Goal: Transaction & Acquisition: Purchase product/service

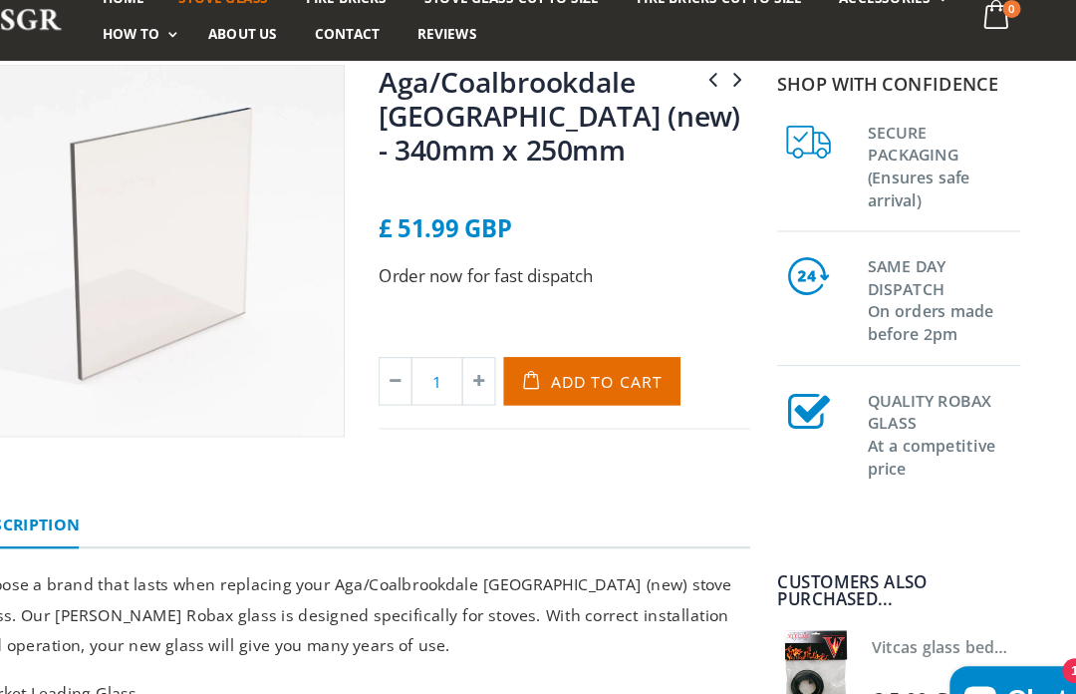
scroll to position [201, 0]
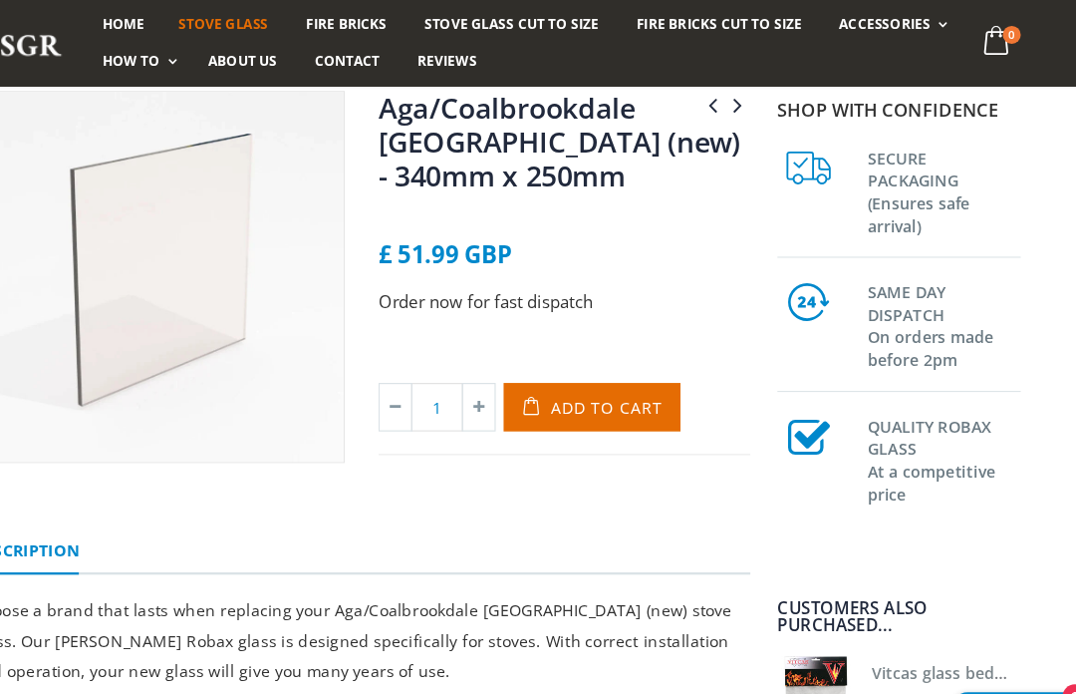
click at [586, 358] on span "Add to Cart" at bounding box center [635, 361] width 99 height 19
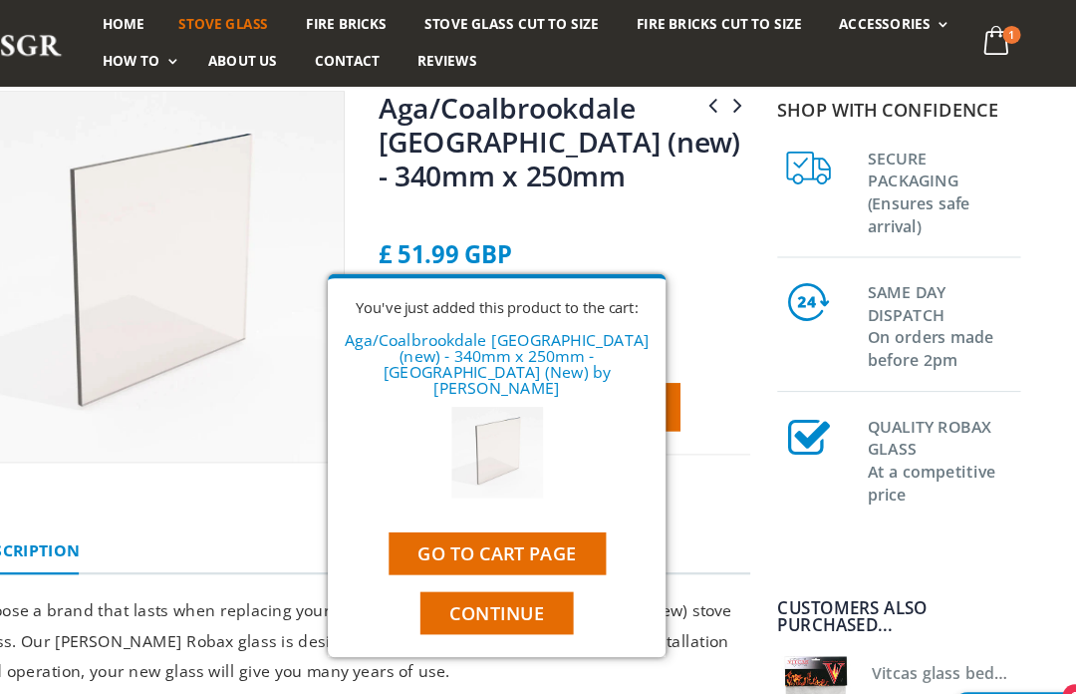
click at [496, 532] on span "Continue" at bounding box center [538, 543] width 84 height 22
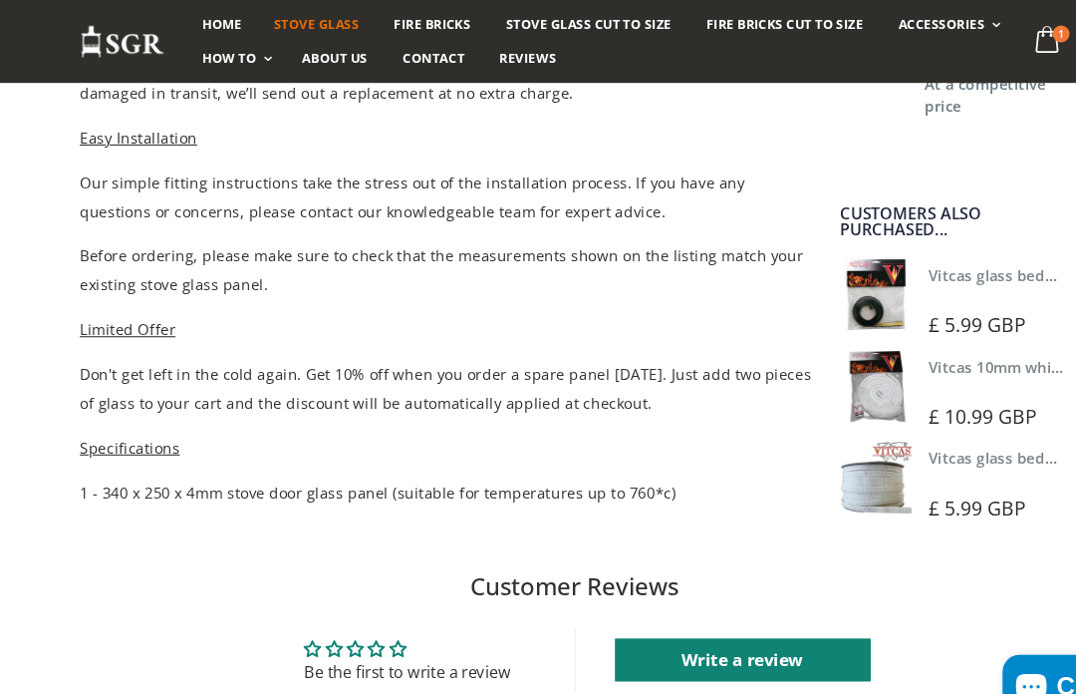
scroll to position [1148, 0]
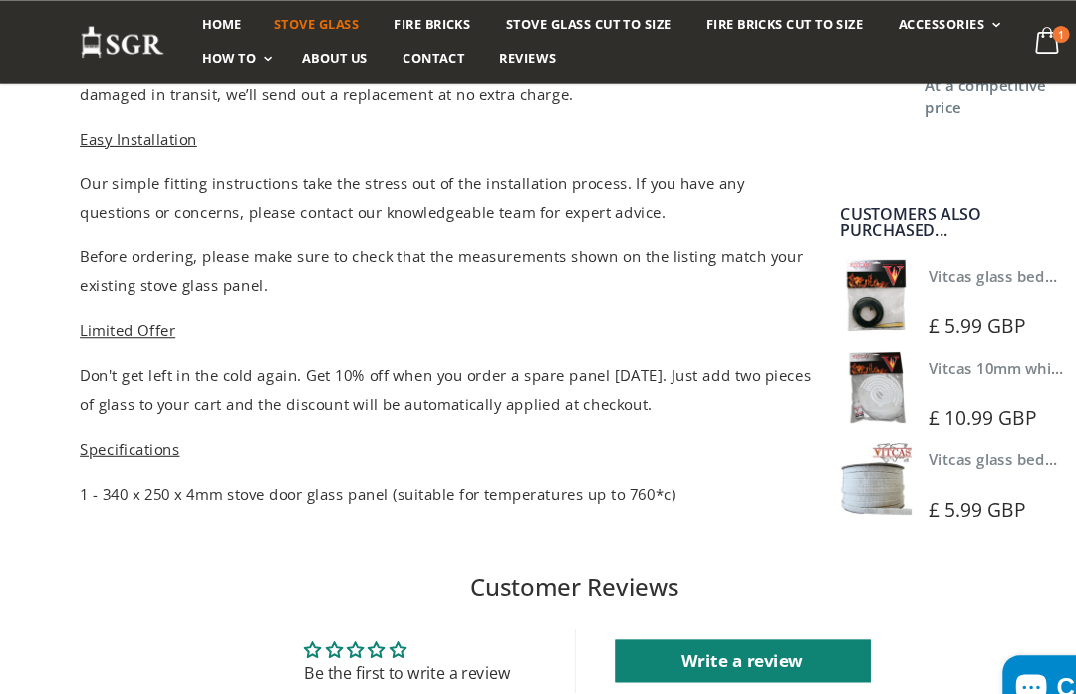
click at [822, 460] on img at bounding box center [820, 448] width 68 height 68
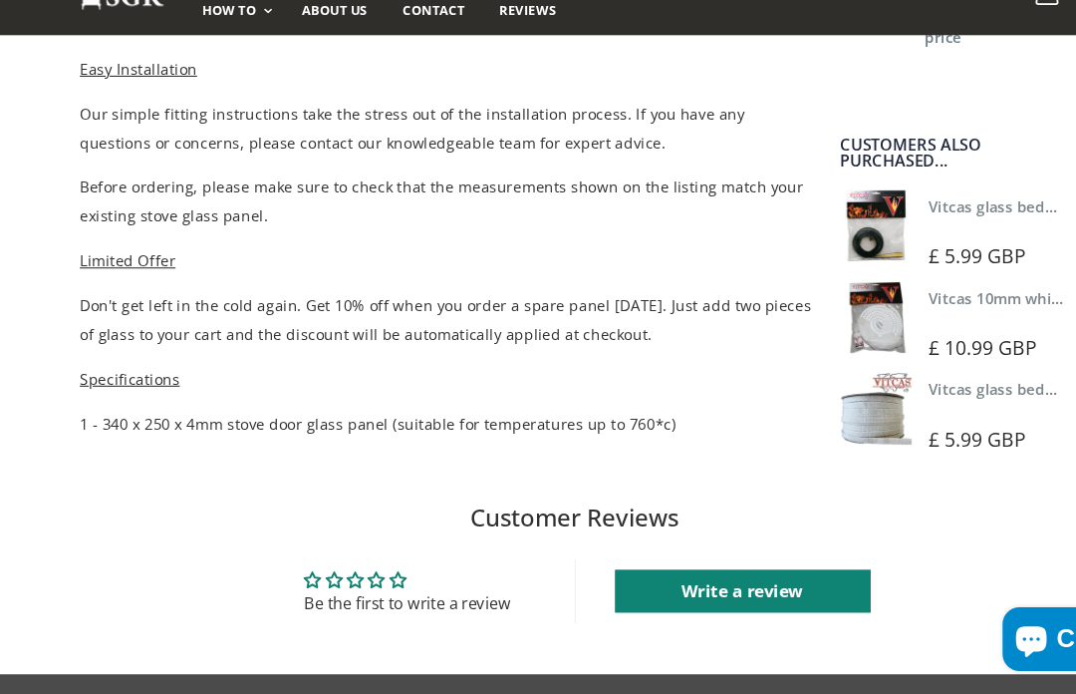
click at [823, 309] on img at bounding box center [820, 342] width 68 height 68
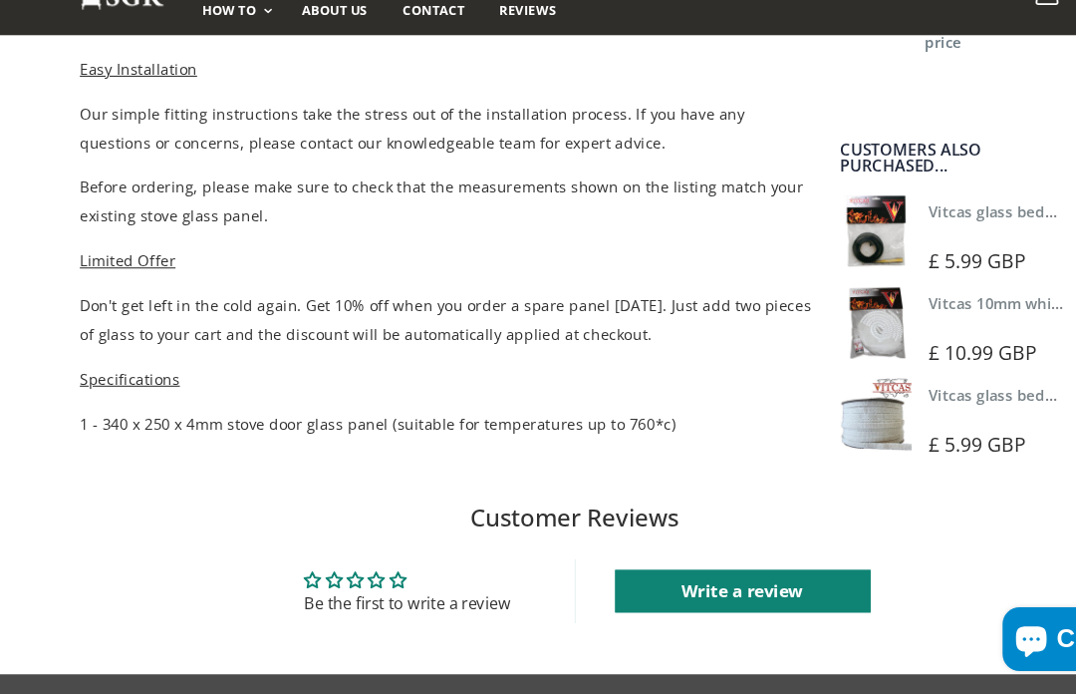
click at [835, 227] on img at bounding box center [820, 261] width 68 height 68
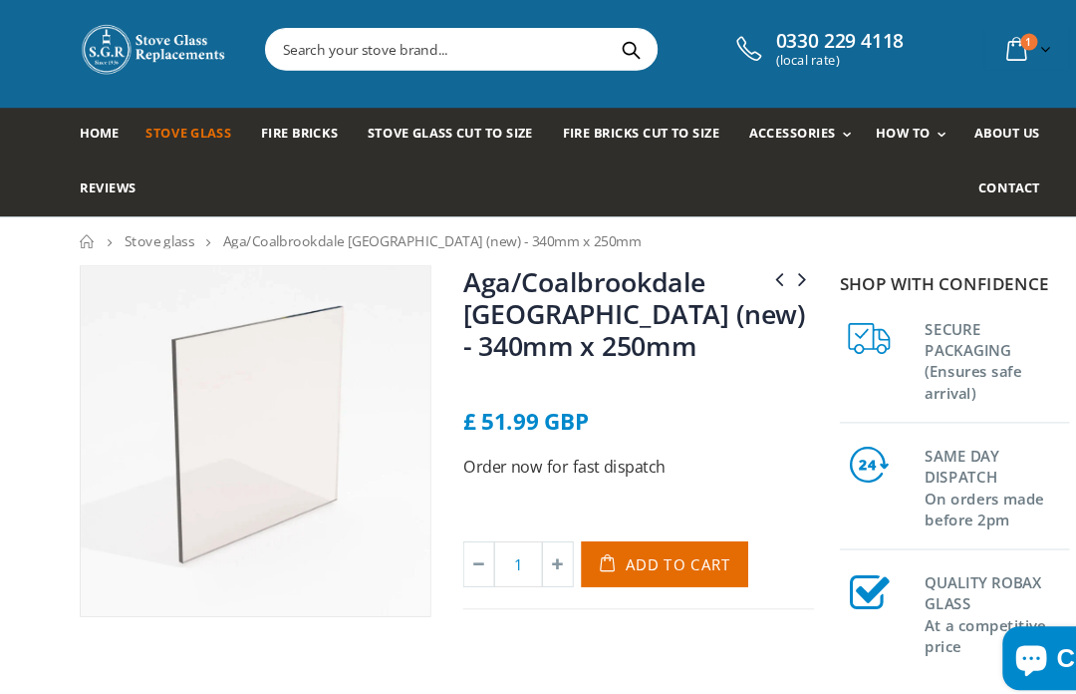
scroll to position [0, 0]
click at [412, 61] on input "text" at bounding box center [523, 80] width 549 height 38
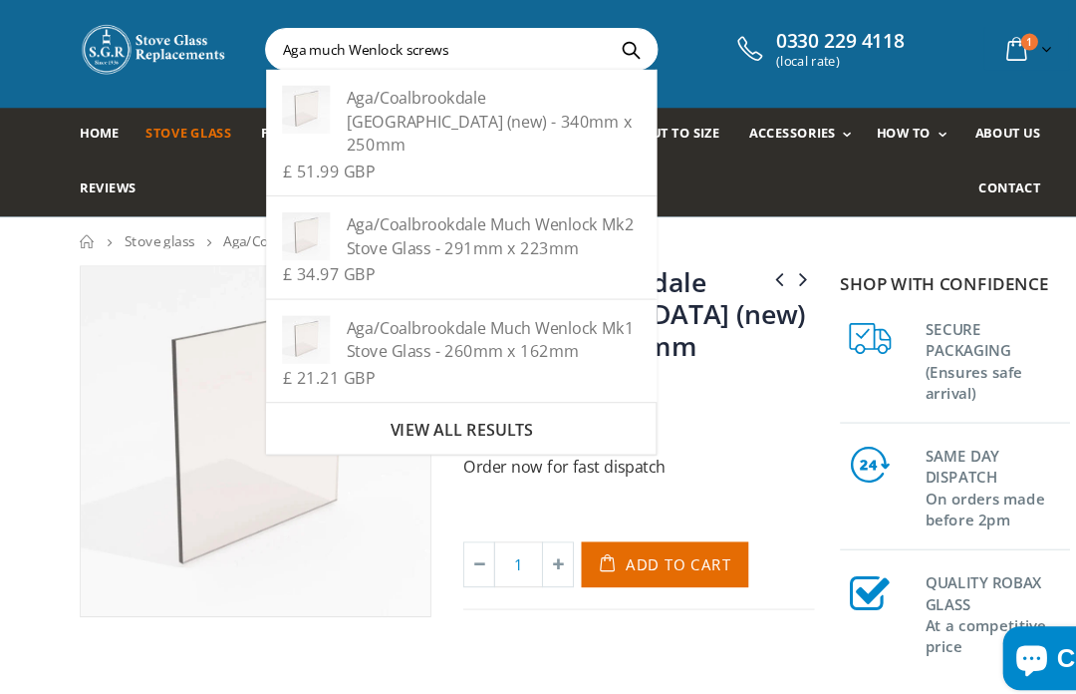
type input "Aga much Wenlock screws"
click at [583, 54] on button "Search" at bounding box center [590, 73] width 45 height 38
click at [737, 236] on nav "Home Stove glass Aga/Coalbrookdale Much Wenlock (new) - 340mm x 250mm" at bounding box center [538, 259] width 1076 height 47
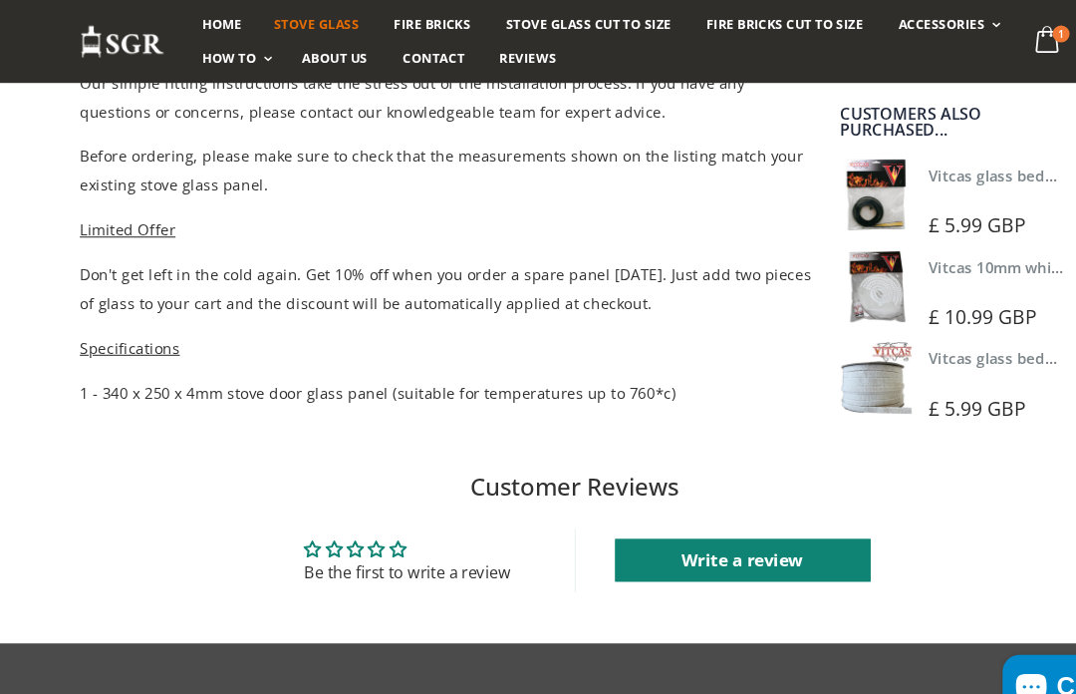
scroll to position [1243, 0]
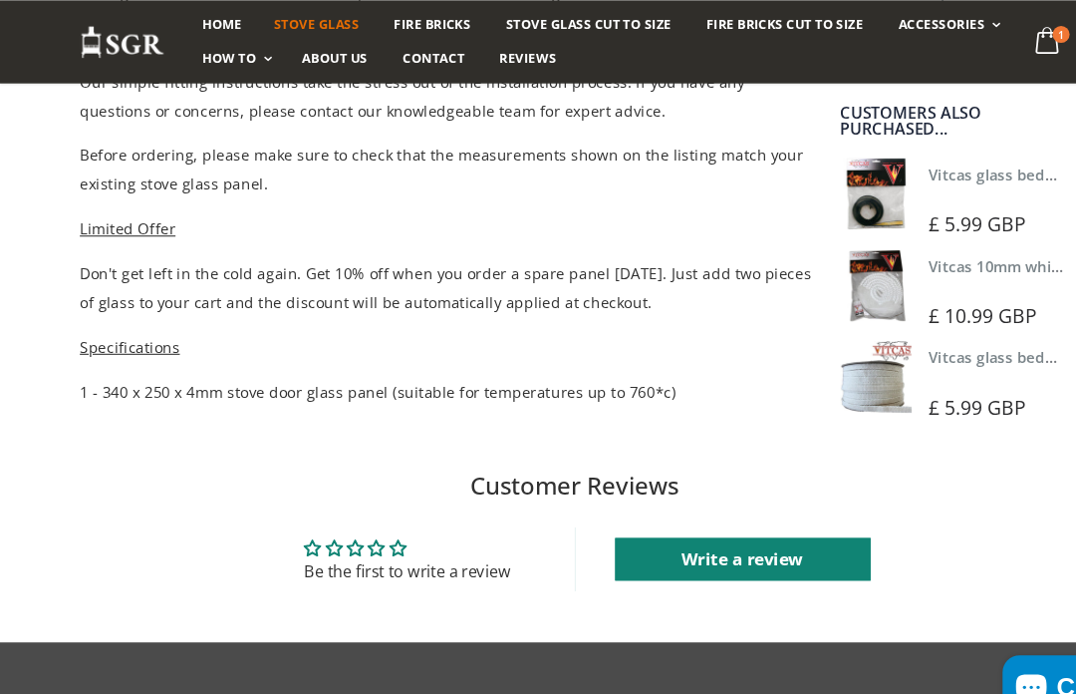
click at [827, 359] on img at bounding box center [820, 353] width 68 height 68
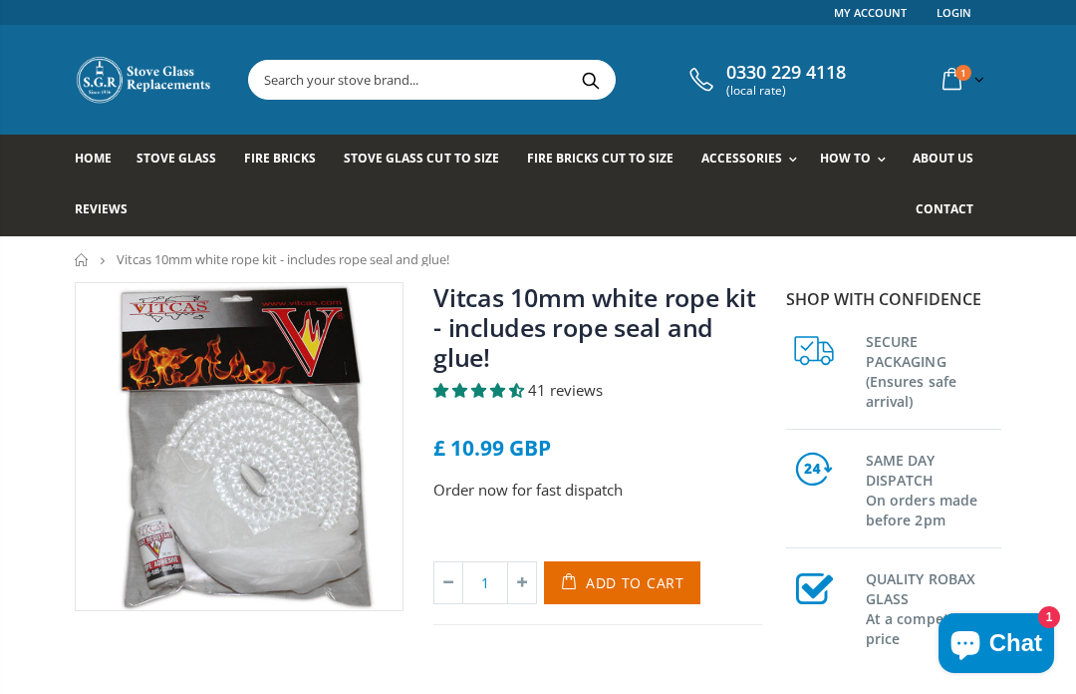
click at [315, 540] on img at bounding box center [239, 446] width 327 height 327
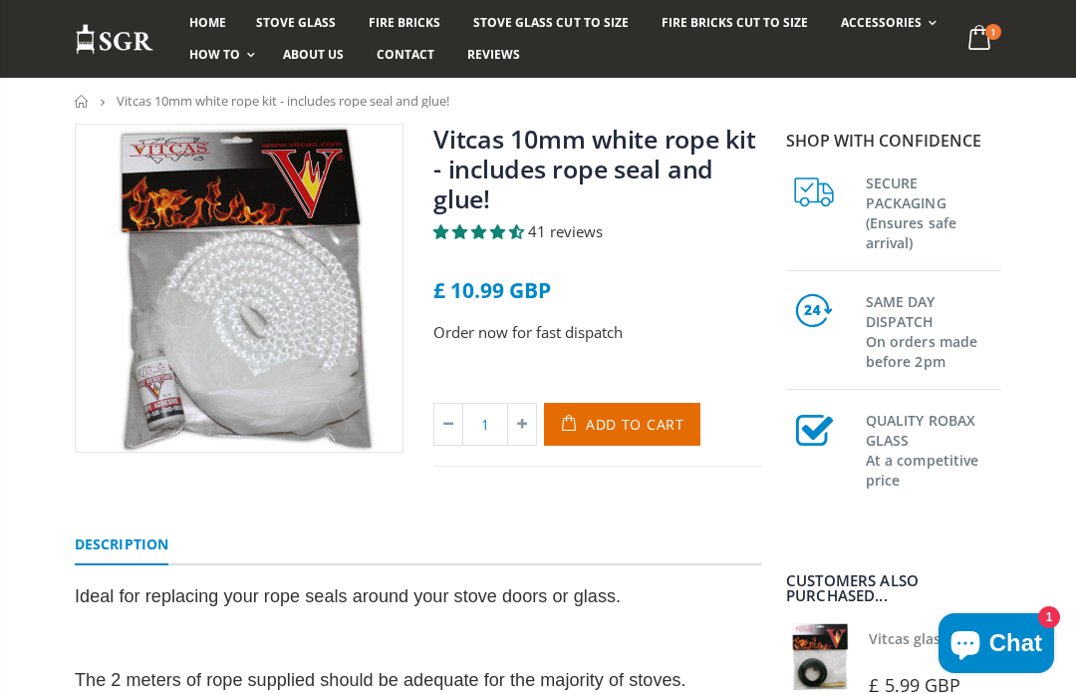
scroll to position [155, 0]
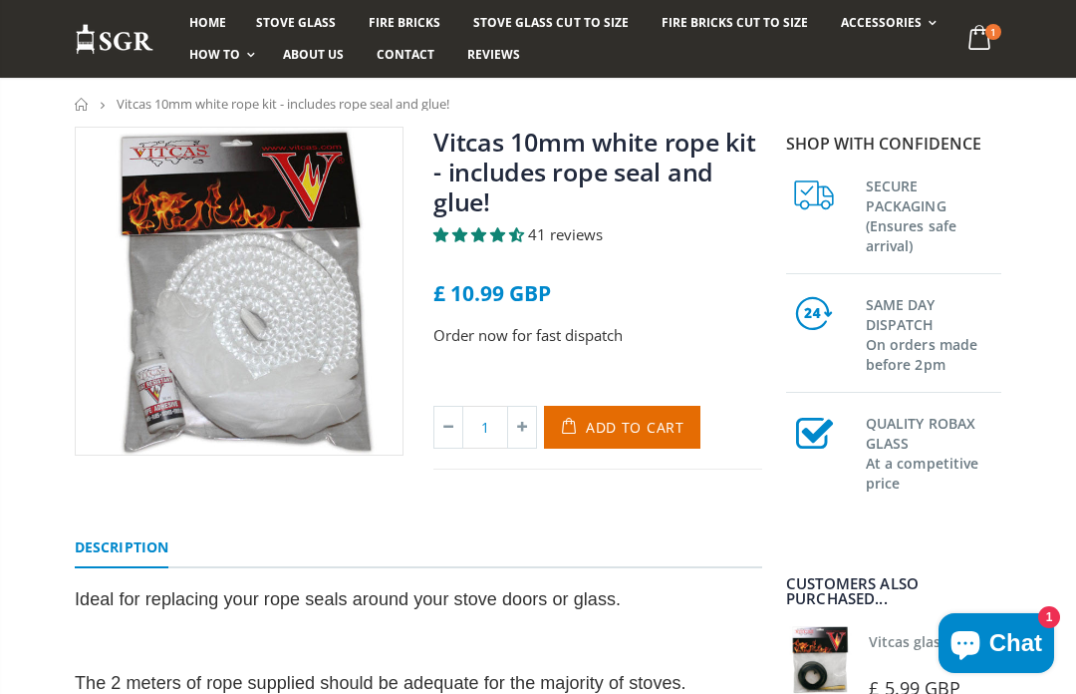
click at [310, 376] on img at bounding box center [239, 291] width 327 height 327
click at [306, 400] on img at bounding box center [239, 291] width 327 height 327
click at [577, 243] on span "41 reviews" at bounding box center [565, 234] width 75 height 20
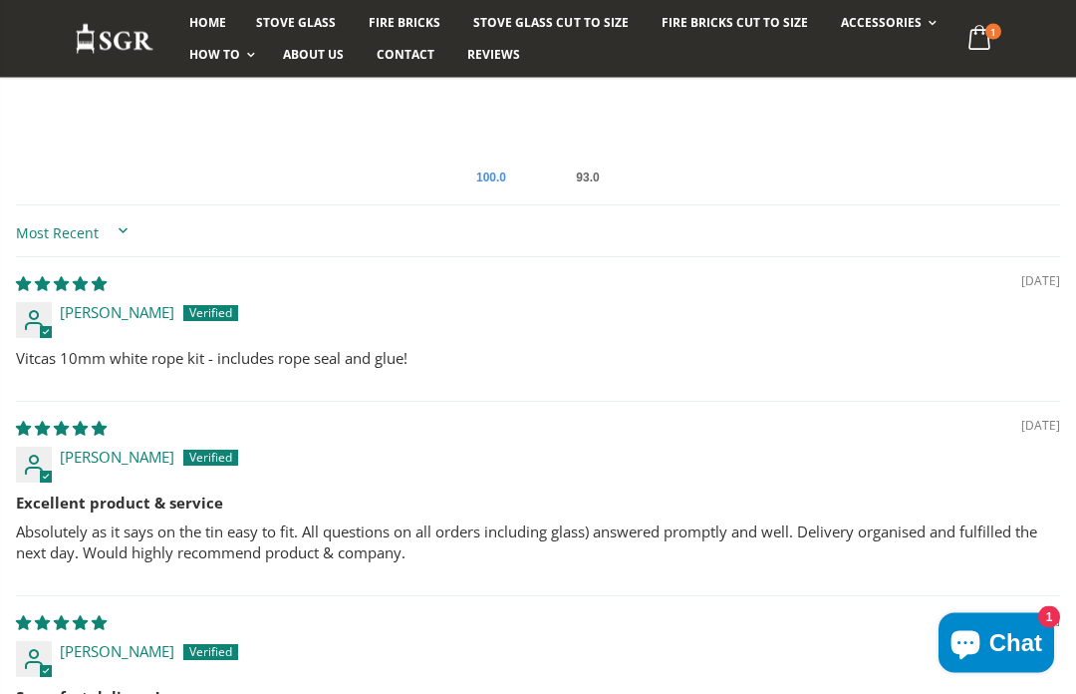
scroll to position [1203, 0]
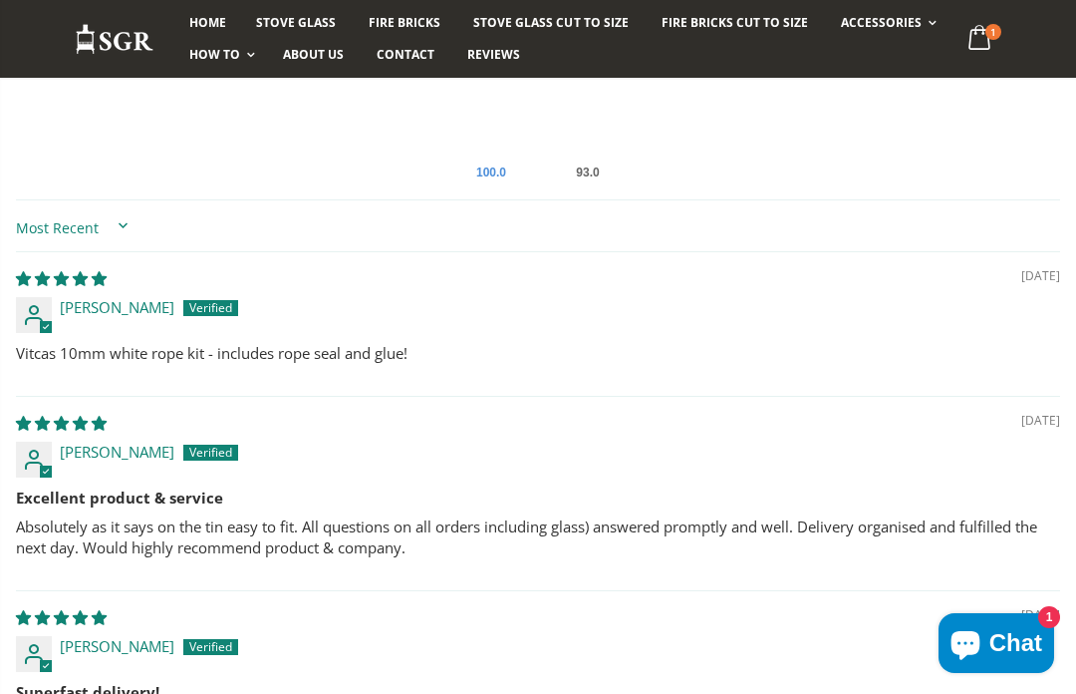
click at [321, 390] on div "12/06/2025 Andrew Charlton Vitcas 10mm white rope kit - includes rope seal and …" at bounding box center [538, 323] width 1044 height 145
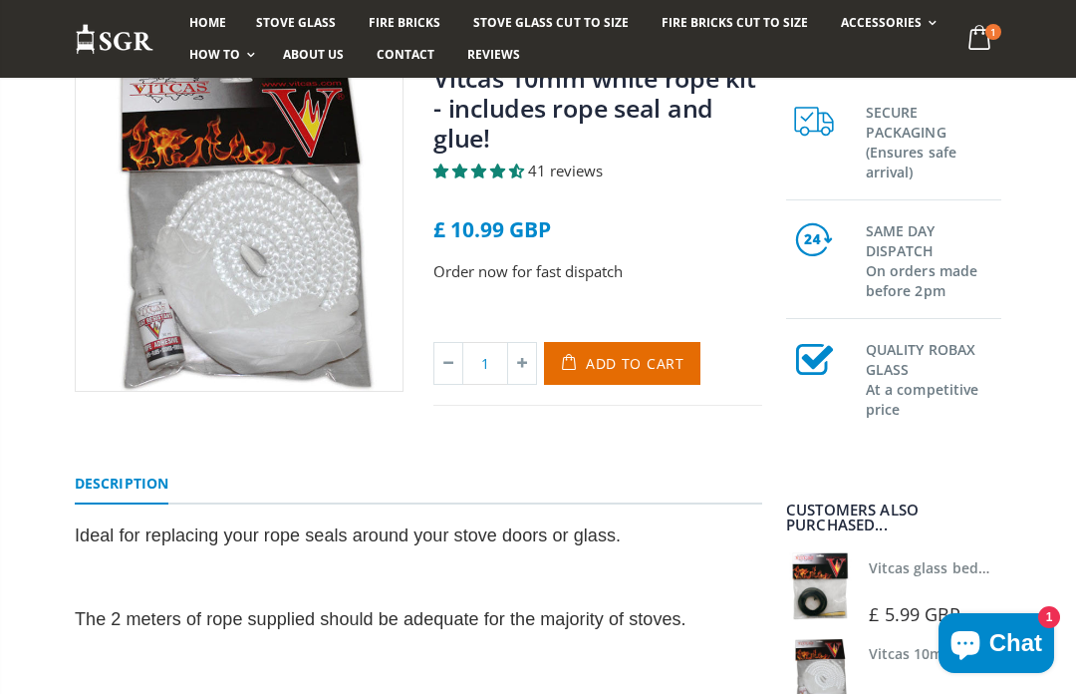
scroll to position [0, 0]
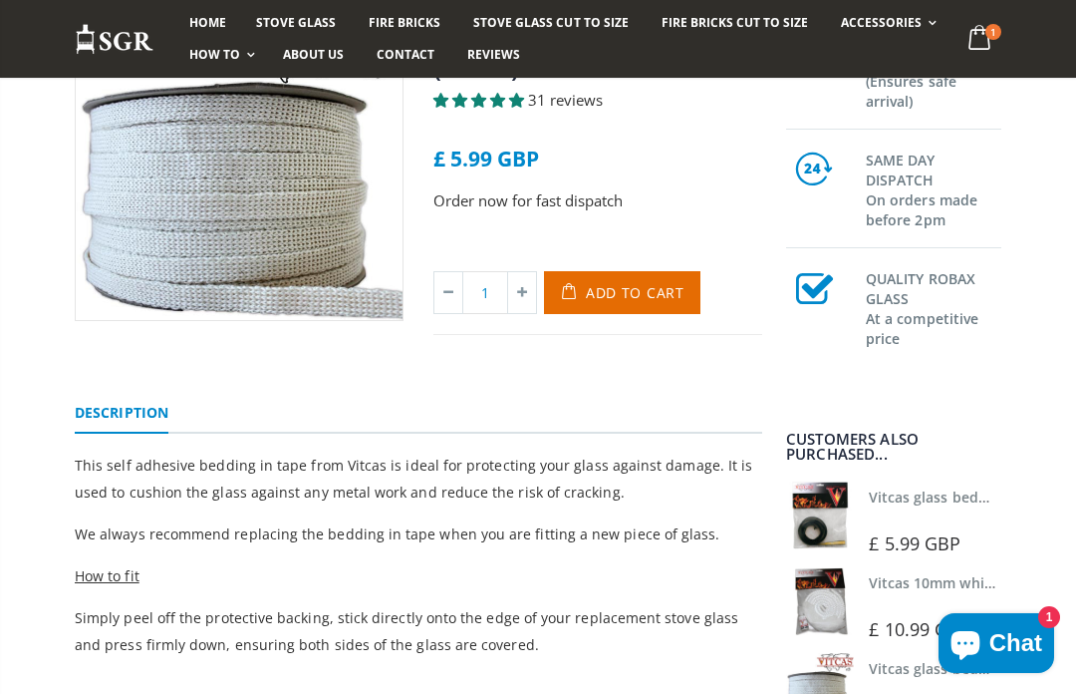
scroll to position [292, 0]
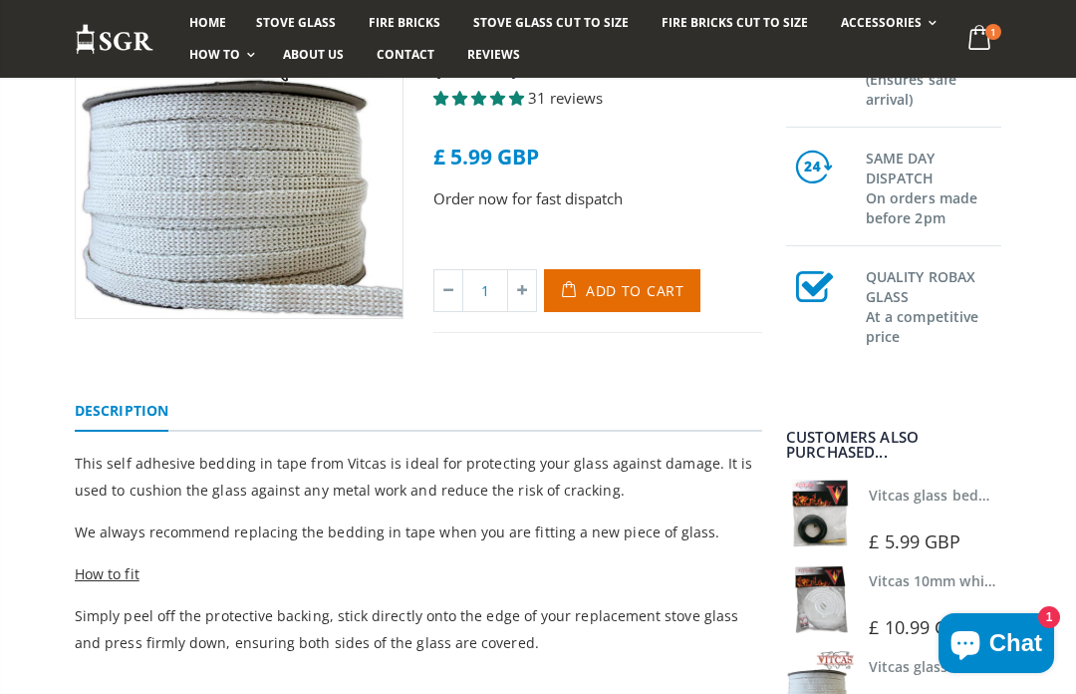
click at [841, 611] on img at bounding box center [820, 599] width 68 height 68
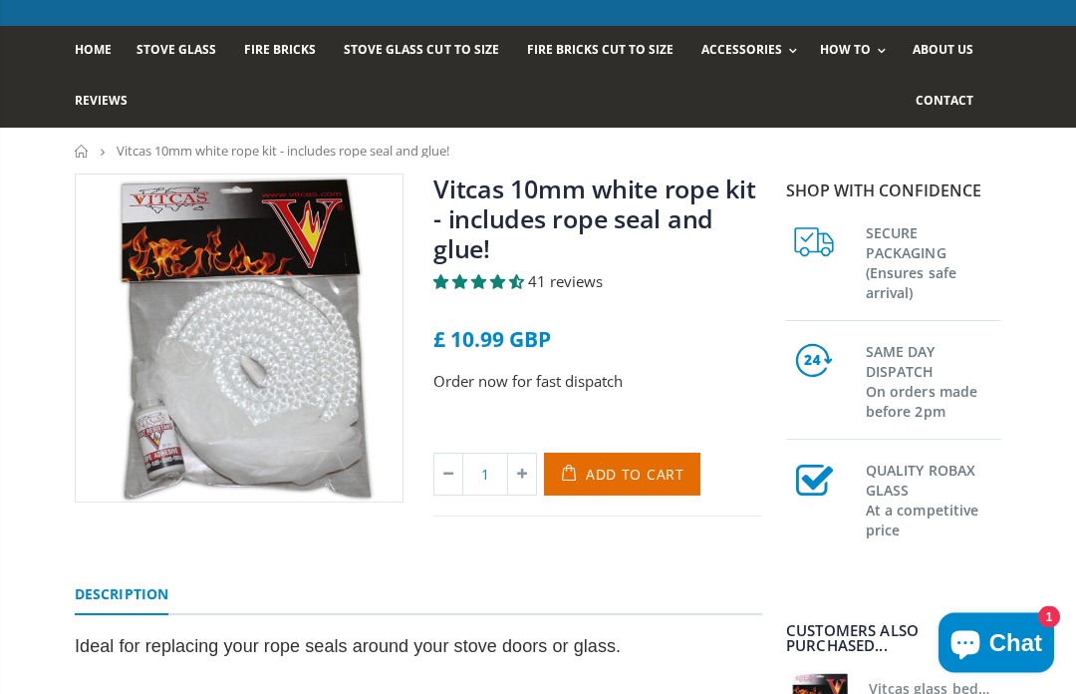
scroll to position [128, 0]
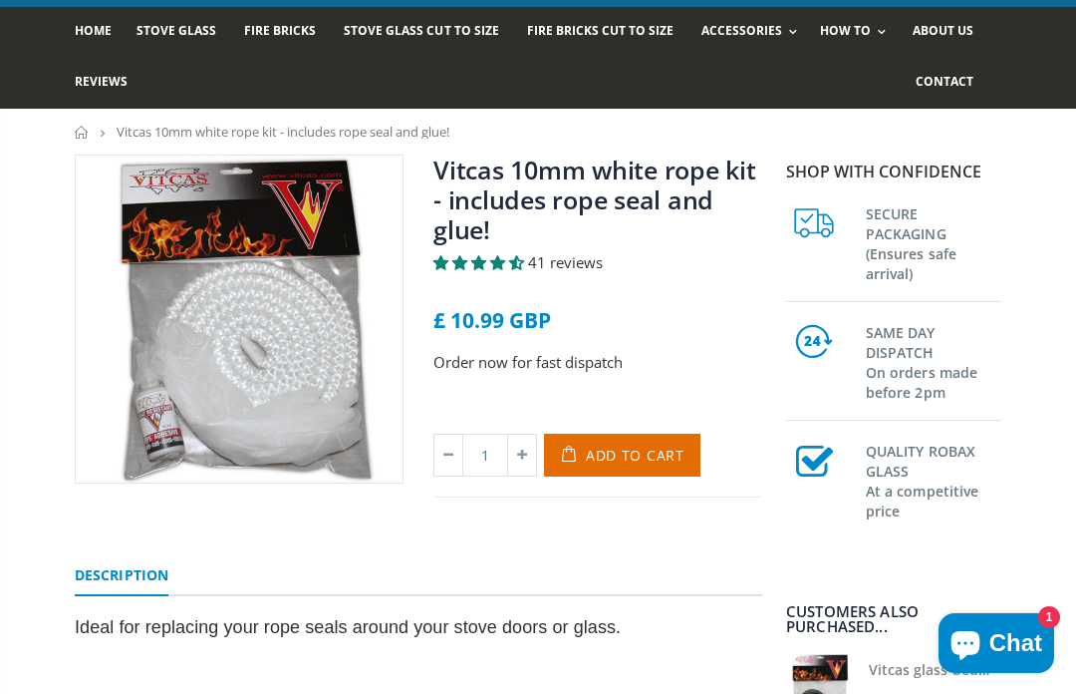
click at [662, 450] on span "Add to Cart" at bounding box center [635, 454] width 99 height 19
click at [970, 393] on h3 "SAME DAY DISPATCH On orders made before 2pm" at bounding box center [934, 361] width 136 height 84
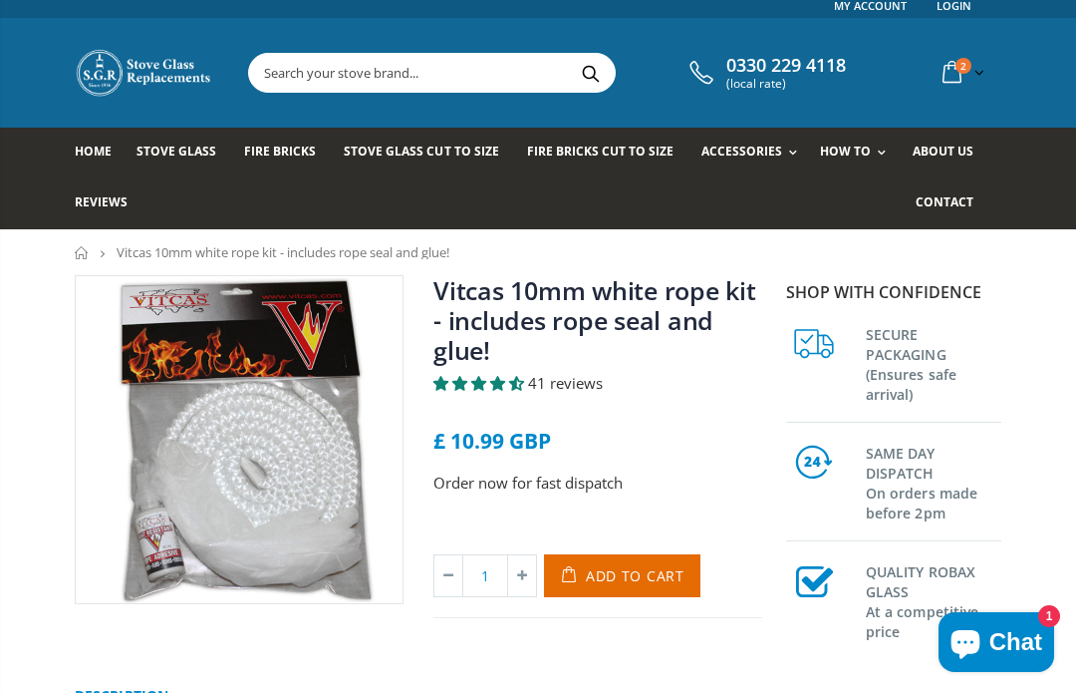
scroll to position [7, 0]
click at [399, 68] on input "text" at bounding box center [523, 73] width 549 height 38
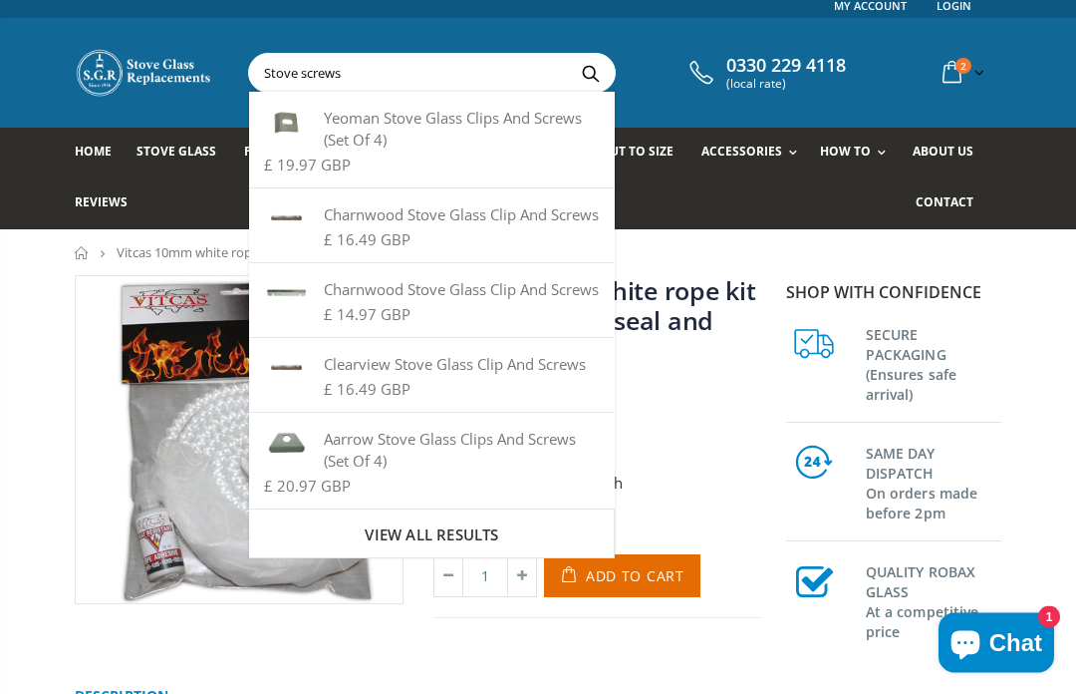
type input "Stove screws"
click at [583, 72] on button "Search" at bounding box center [590, 74] width 45 height 38
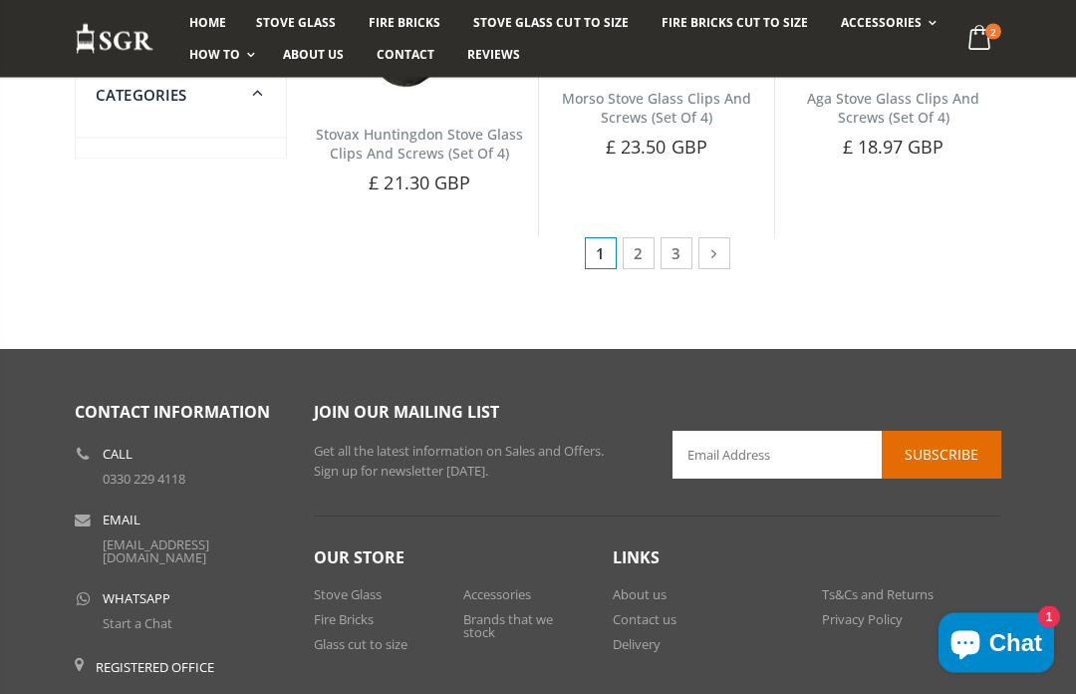
scroll to position [1447, 0]
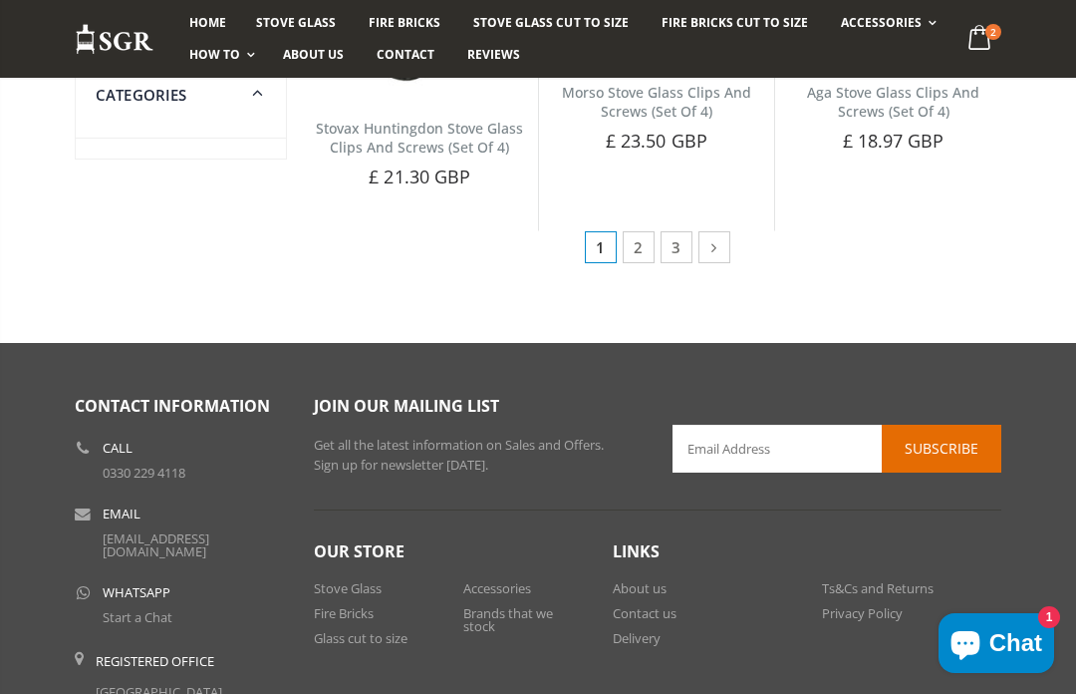
click at [653, 236] on link "2" at bounding box center [639, 247] width 32 height 32
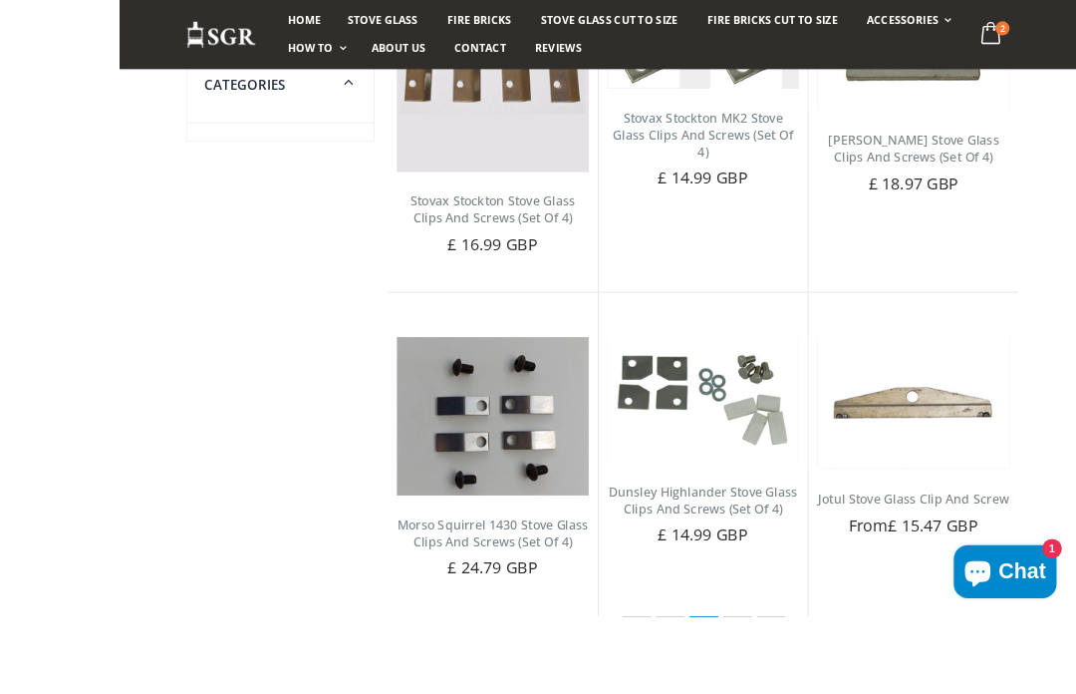
scroll to position [1218, 0]
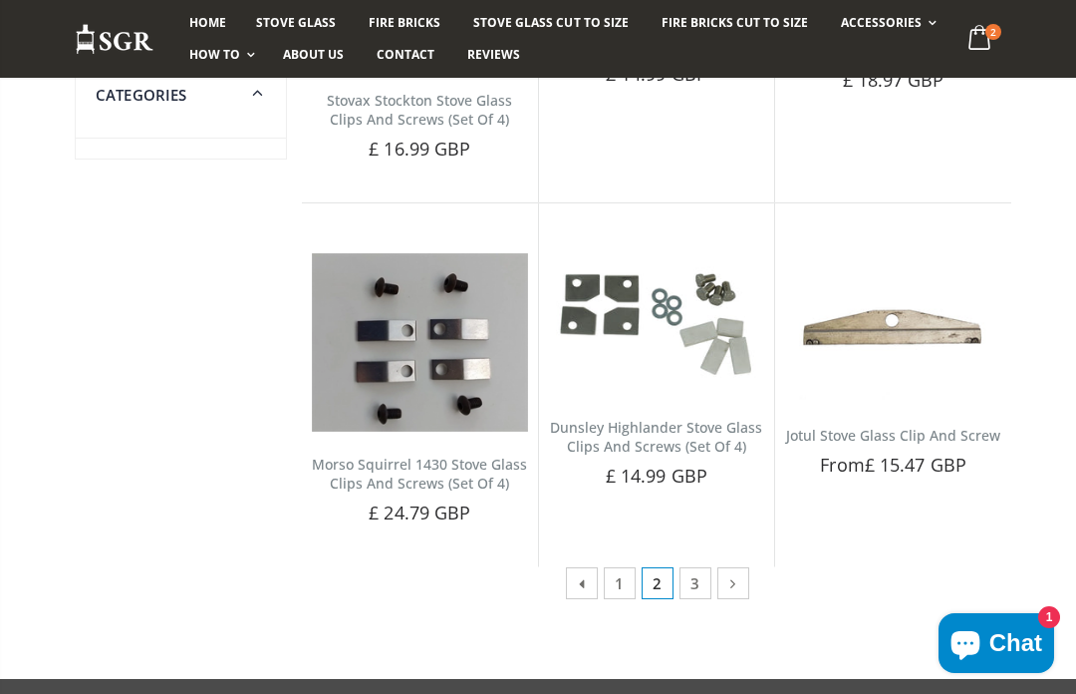
click at [745, 567] on link at bounding box center [734, 583] width 32 height 32
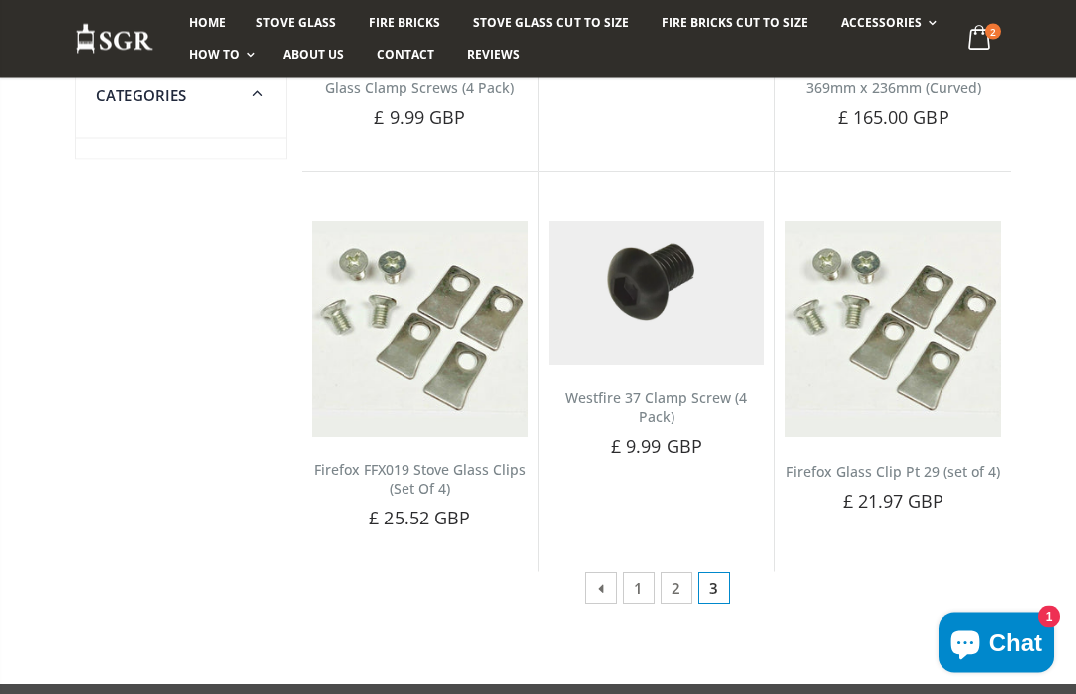
scroll to position [1350, 0]
click at [679, 590] on link "2" at bounding box center [677, 588] width 32 height 32
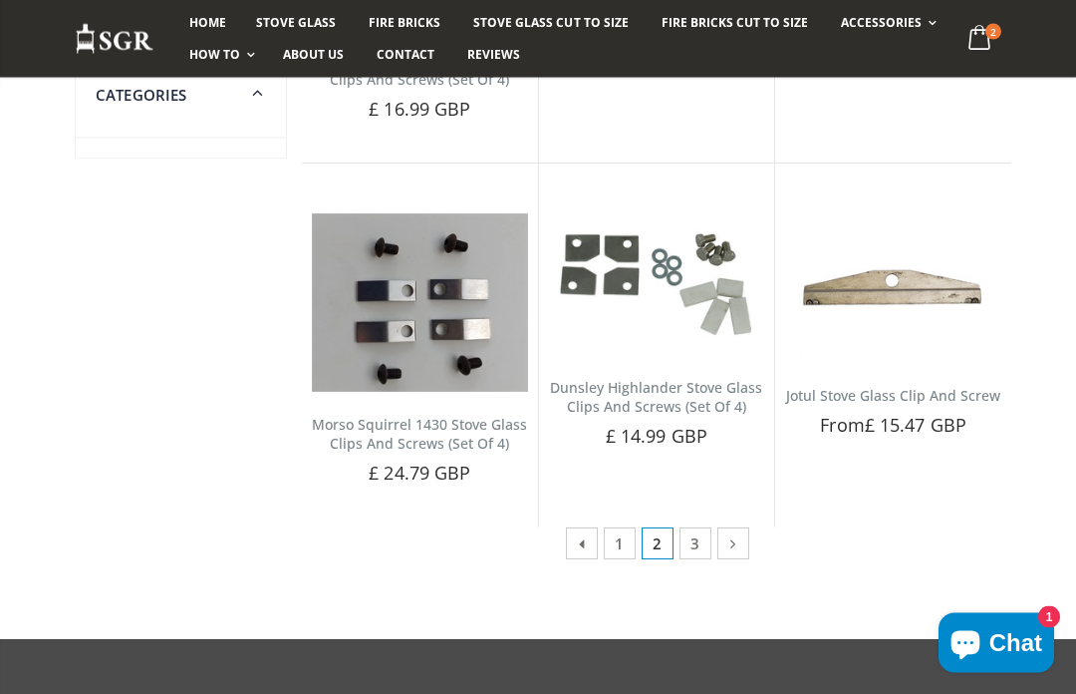
scroll to position [1261, 0]
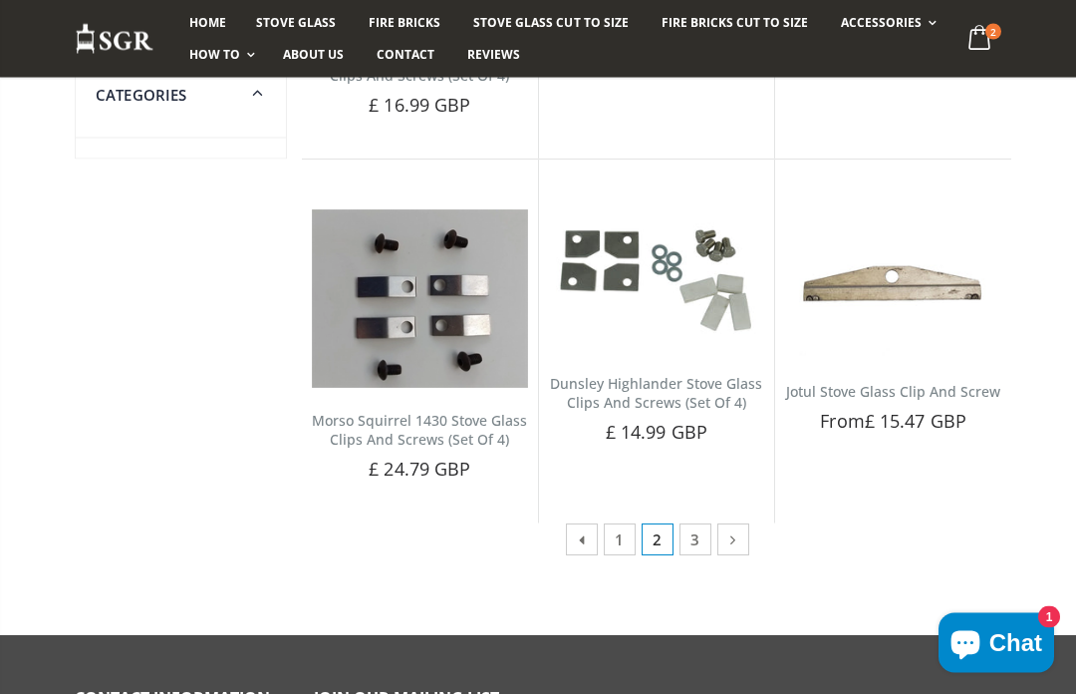
click at [971, 524] on div "Showing : 13 - 24 of 36 1 2 3" at bounding box center [656, 540] width 691 height 32
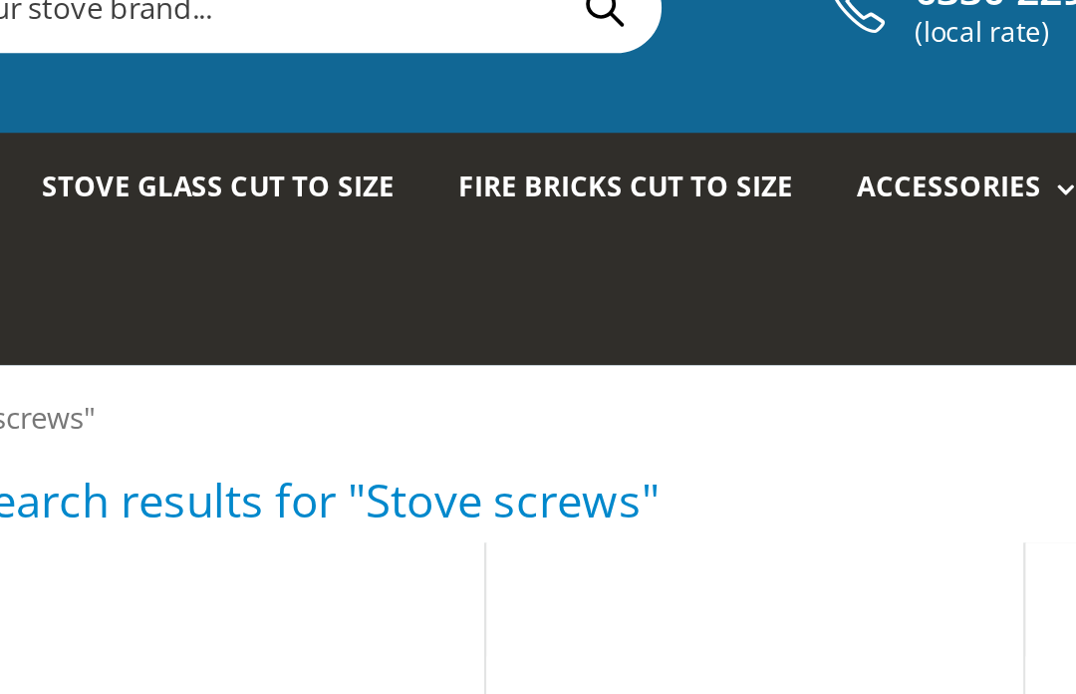
scroll to position [0, 0]
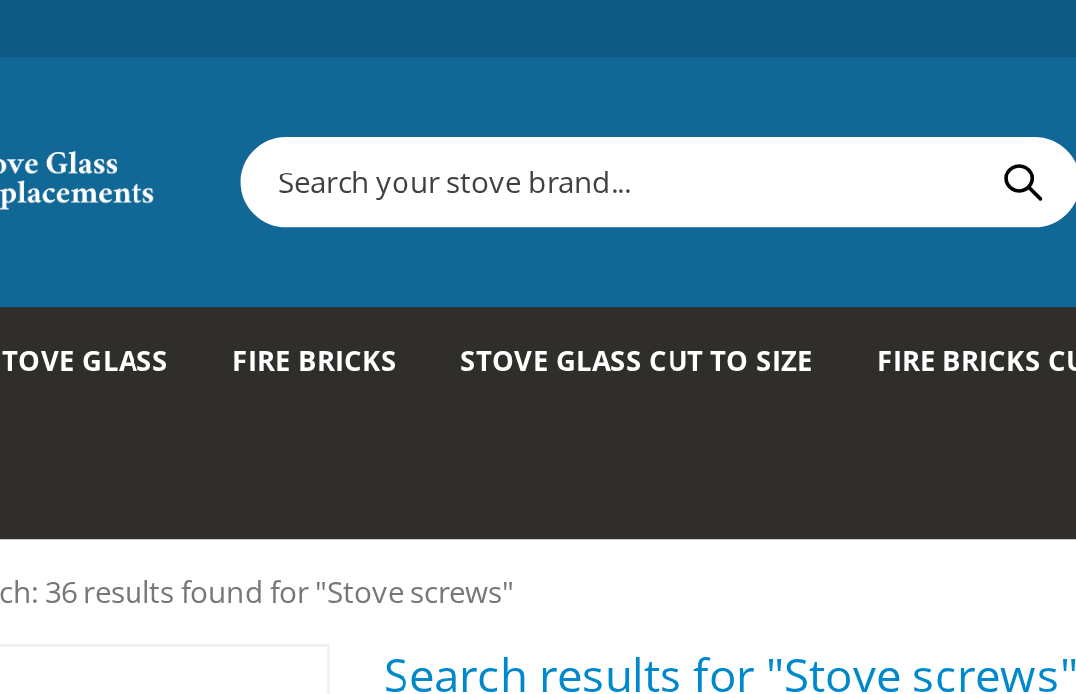
click at [249, 81] on input "text" at bounding box center [523, 80] width 549 height 38
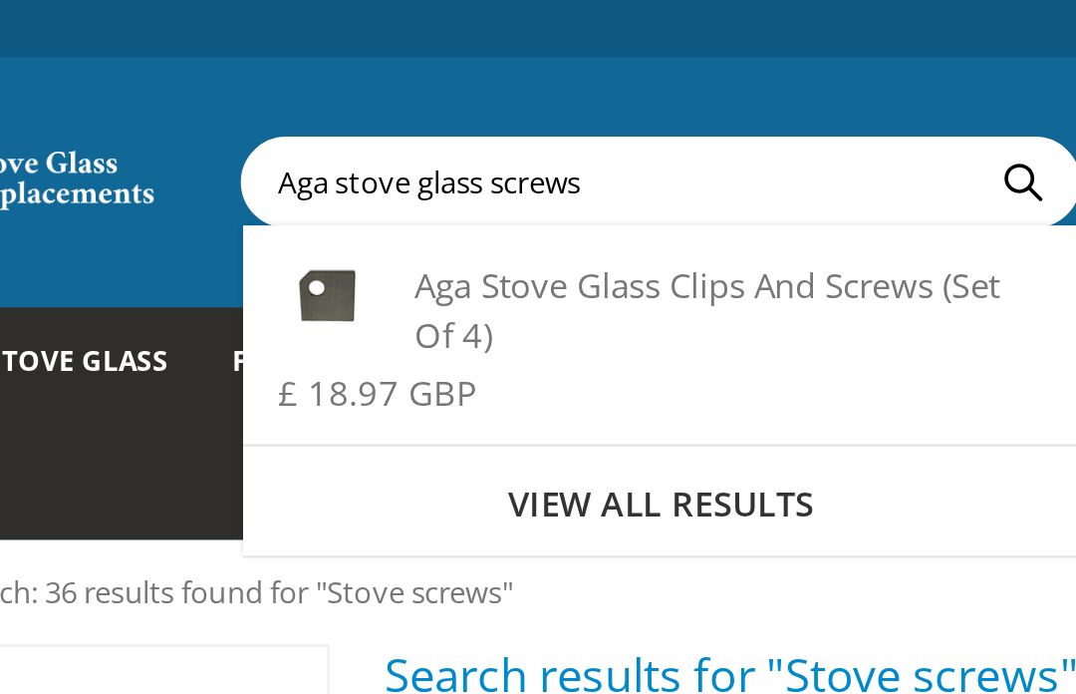
type input "Aga stove glass screws"
click at [568, 79] on button "Search" at bounding box center [590, 80] width 45 height 38
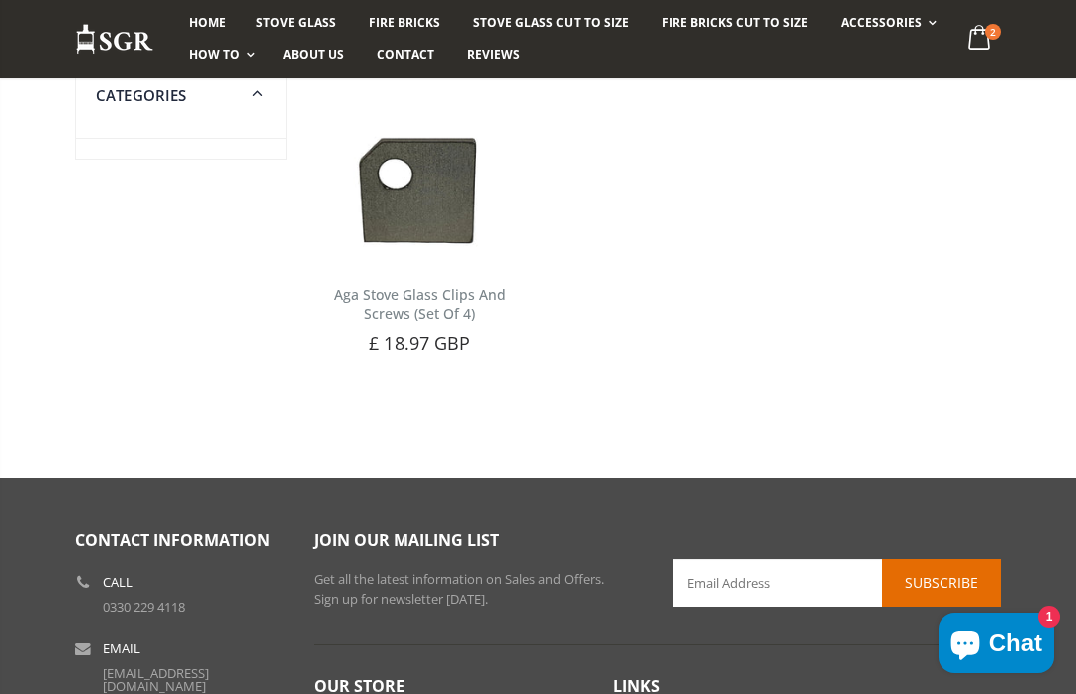
scroll to position [248, 0]
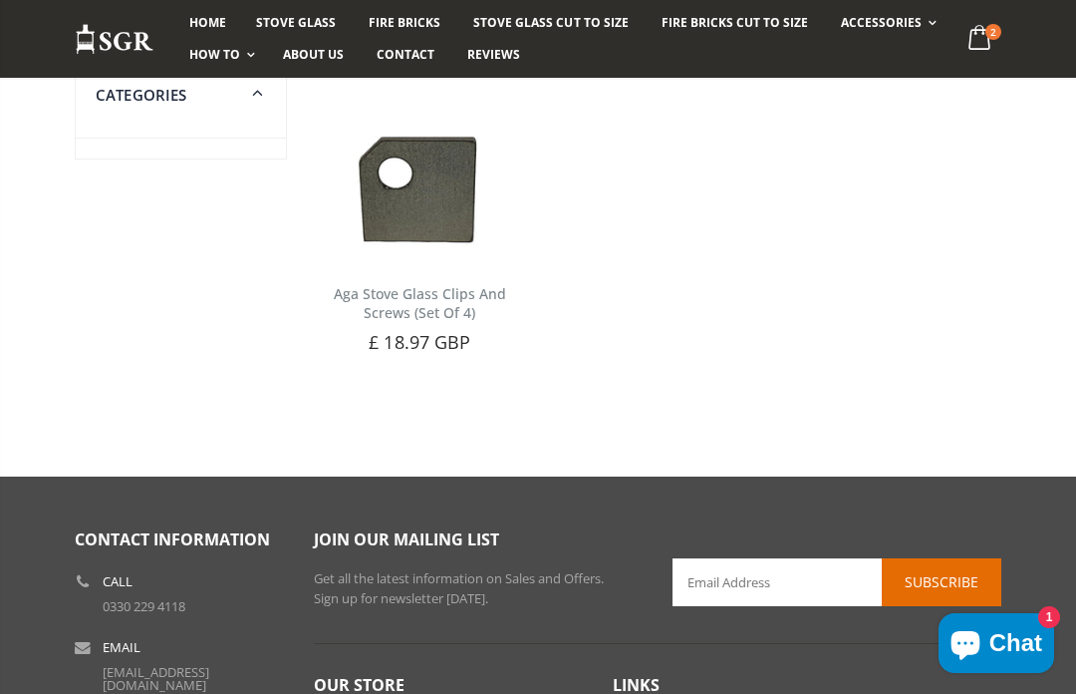
click at [409, 284] on link "Aga Stove Glass Clips And Screws (Set Of 4)" at bounding box center [420, 303] width 172 height 38
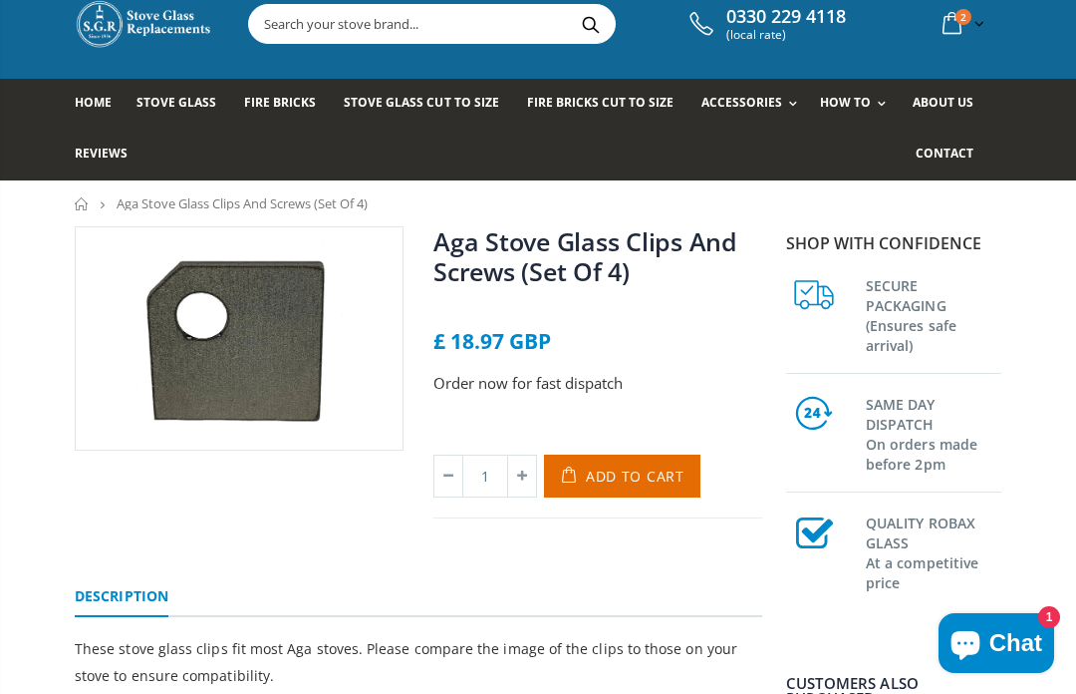
scroll to position [59, 0]
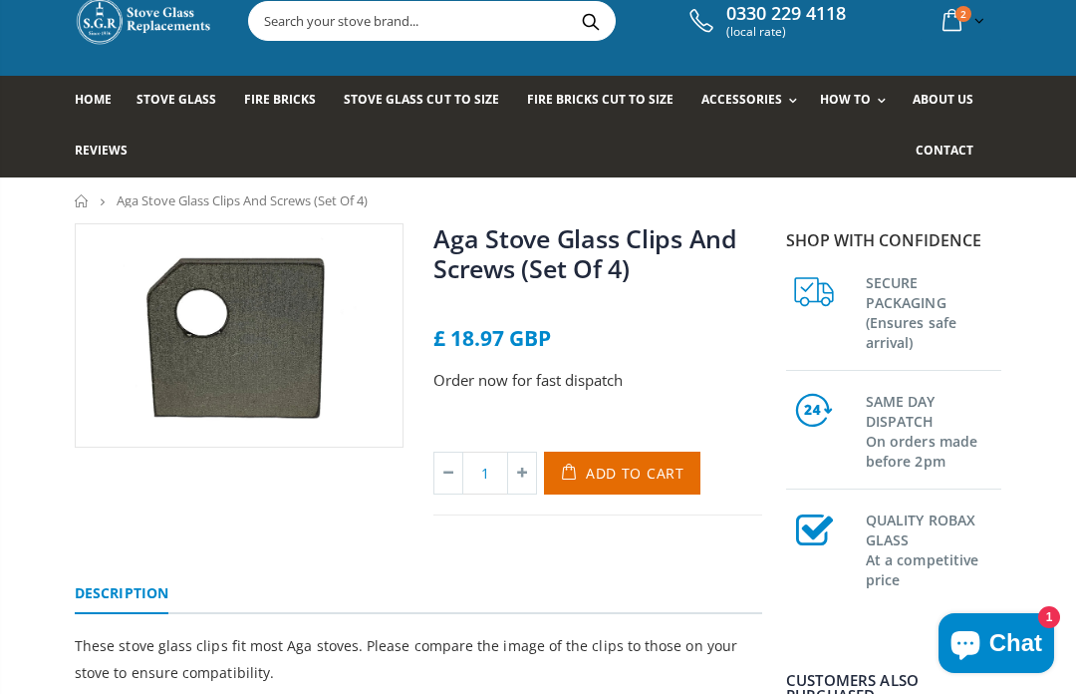
click at [609, 308] on div at bounding box center [598, 304] width 329 height 20
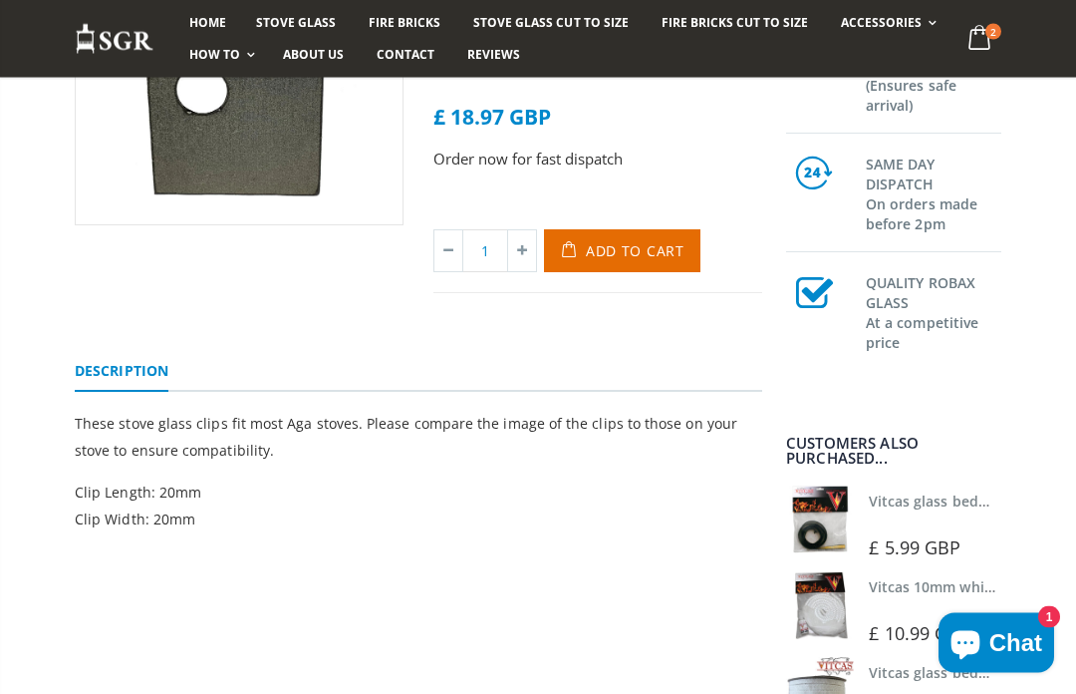
scroll to position [281, 0]
click at [157, 530] on p "Clip Length: 20mm Clip Width: 20mm" at bounding box center [419, 505] width 688 height 54
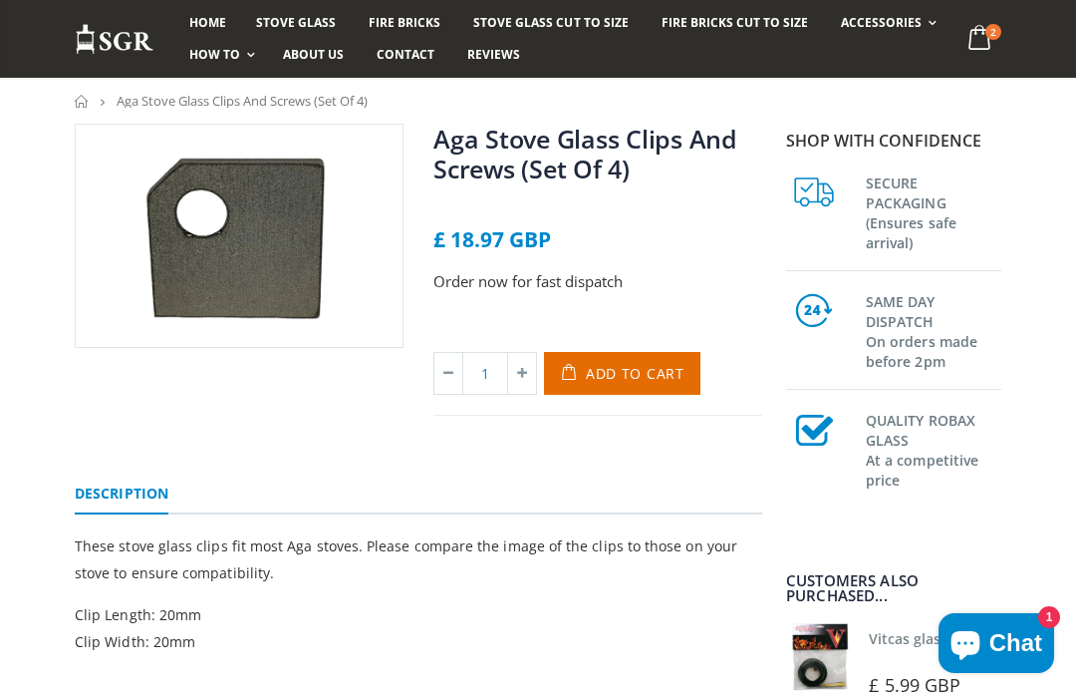
scroll to position [157, 0]
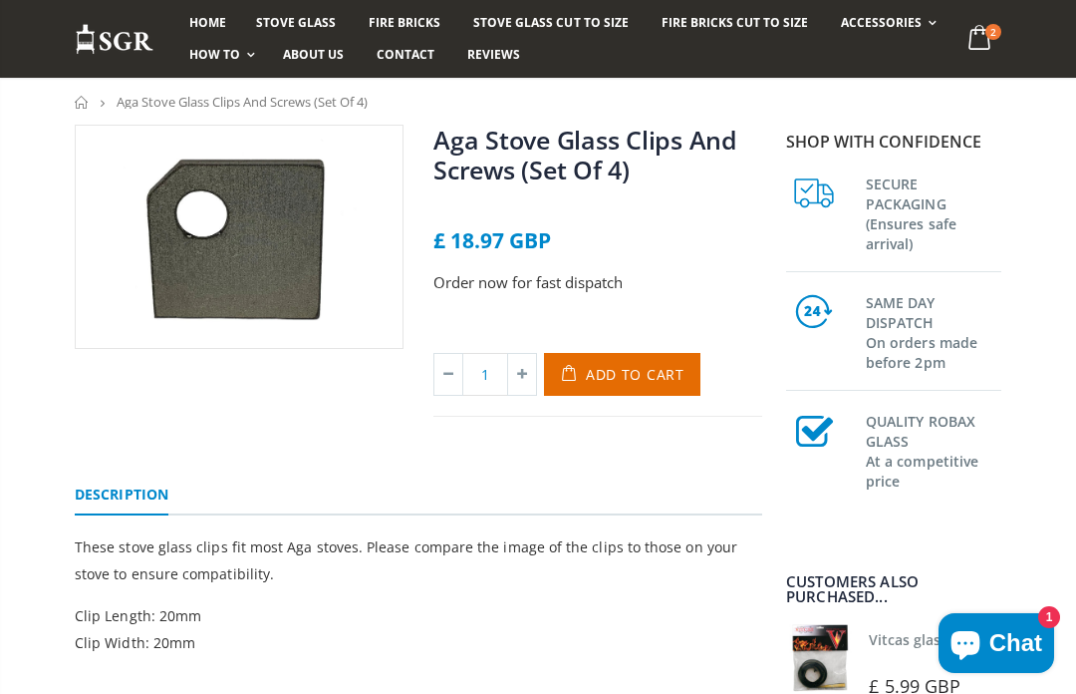
click at [694, 393] on button "Add to Cart" at bounding box center [622, 374] width 156 height 43
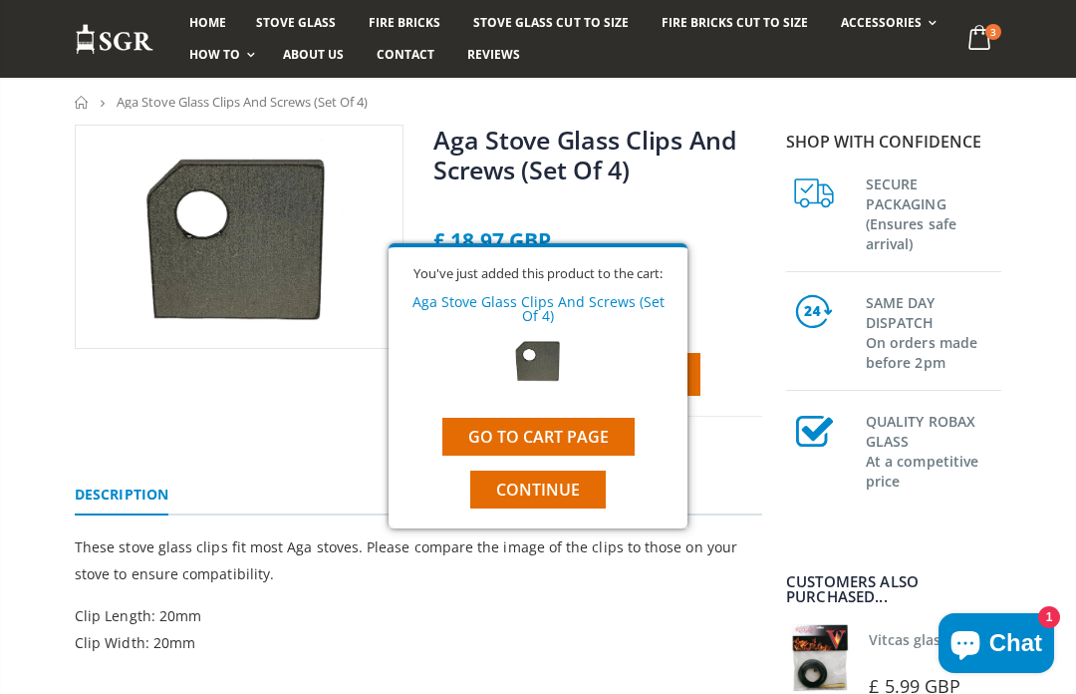
click at [614, 447] on link "Go to cart page" at bounding box center [539, 437] width 192 height 38
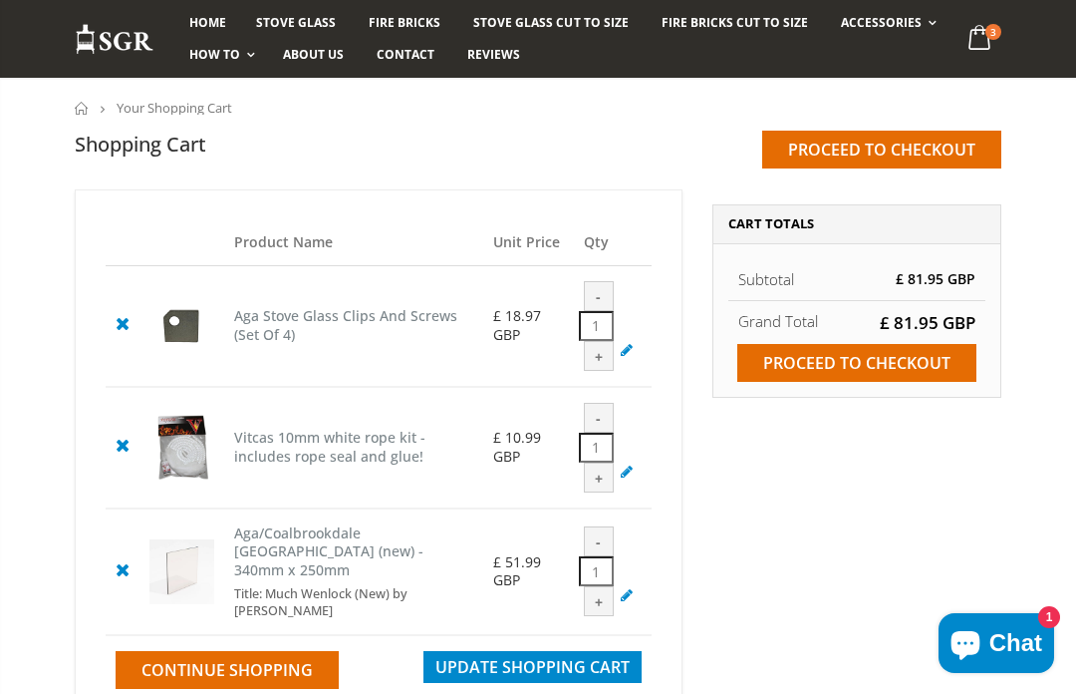
scroll to position [150, 0]
click at [881, 371] on input "Proceed to checkout" at bounding box center [857, 364] width 239 height 38
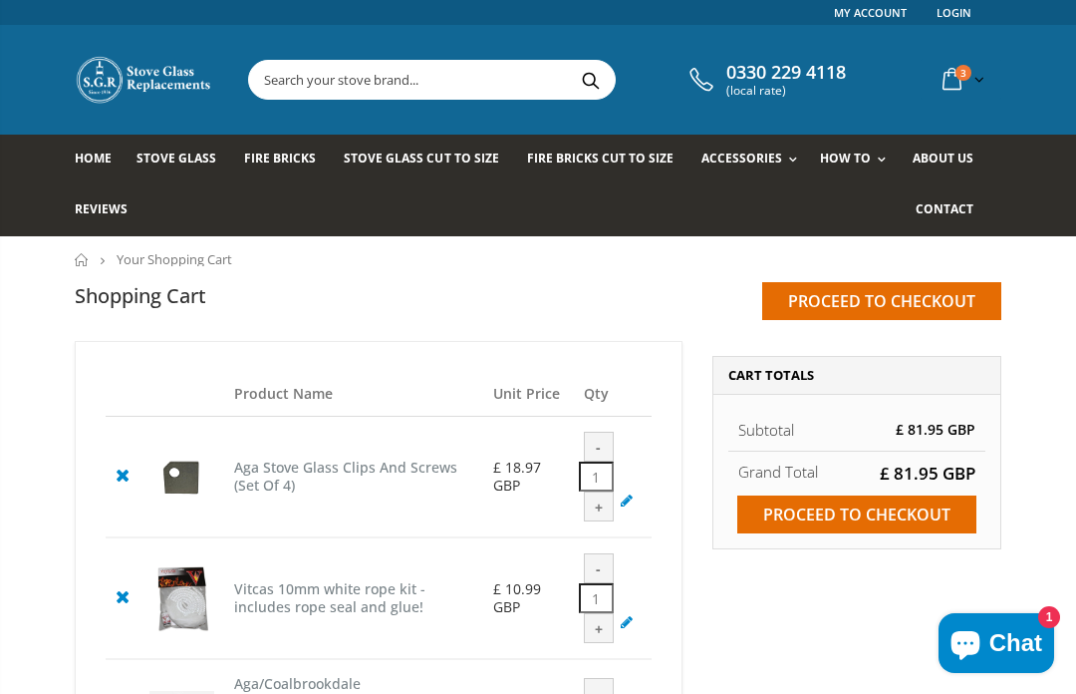
click at [90, 159] on span "Home" at bounding box center [93, 157] width 37 height 17
